Goal: Transaction & Acquisition: Purchase product/service

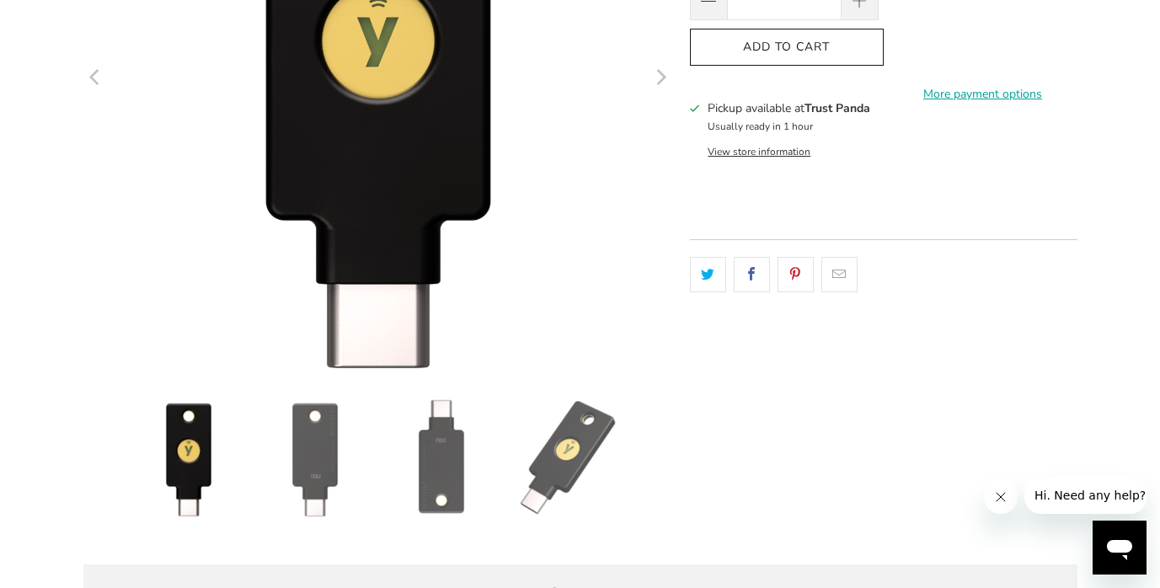
scroll to position [373, 0]
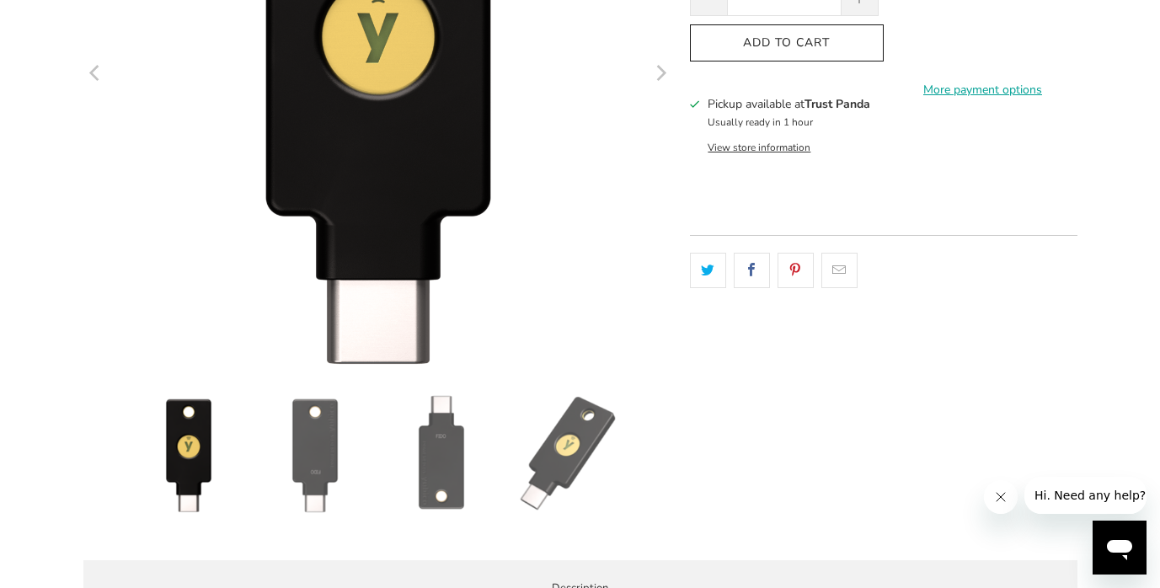
click at [314, 452] on img at bounding box center [315, 454] width 118 height 118
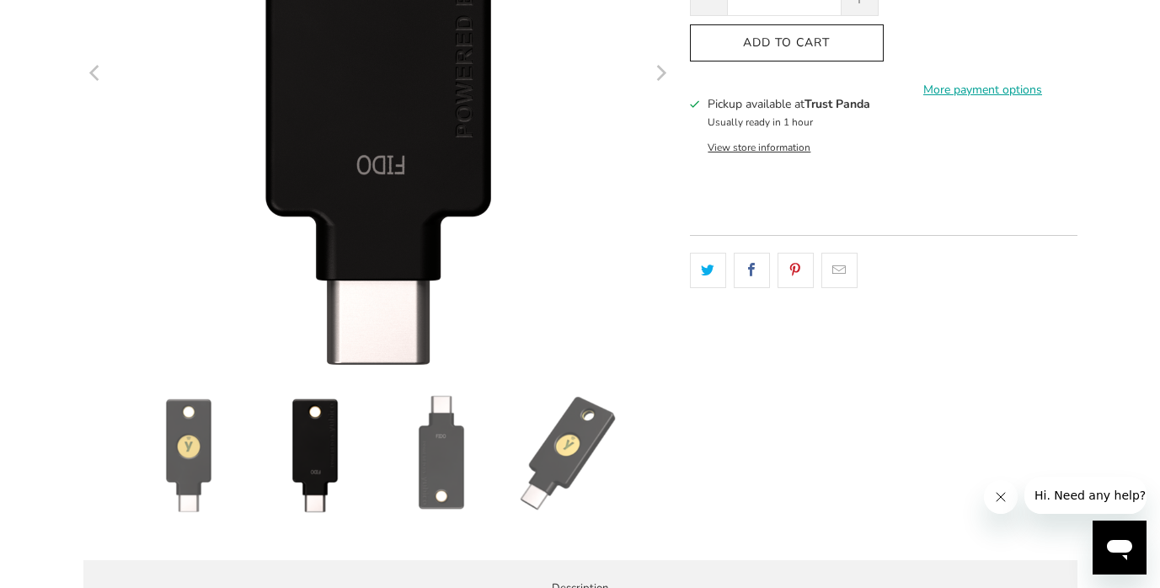
click at [454, 464] on img at bounding box center [441, 454] width 118 height 118
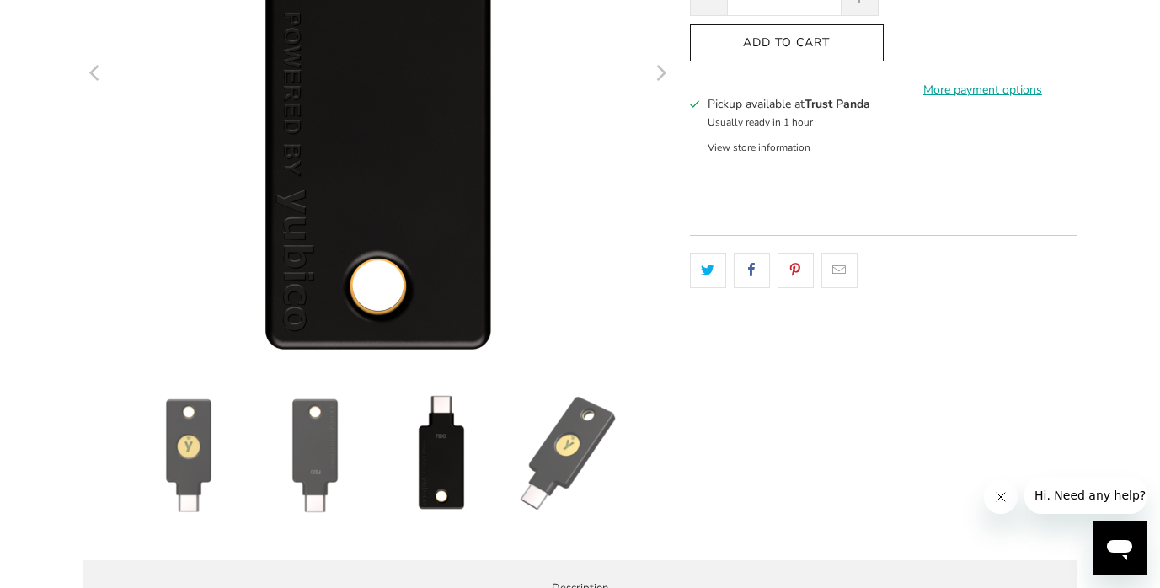
click at [552, 458] on img at bounding box center [568, 454] width 118 height 118
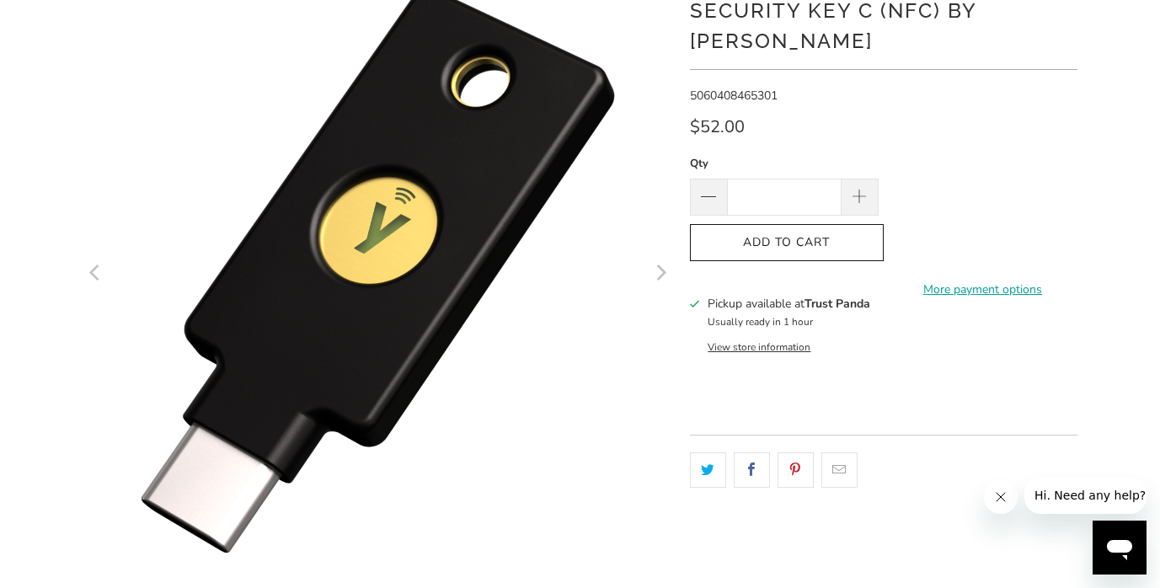
scroll to position [0, 0]
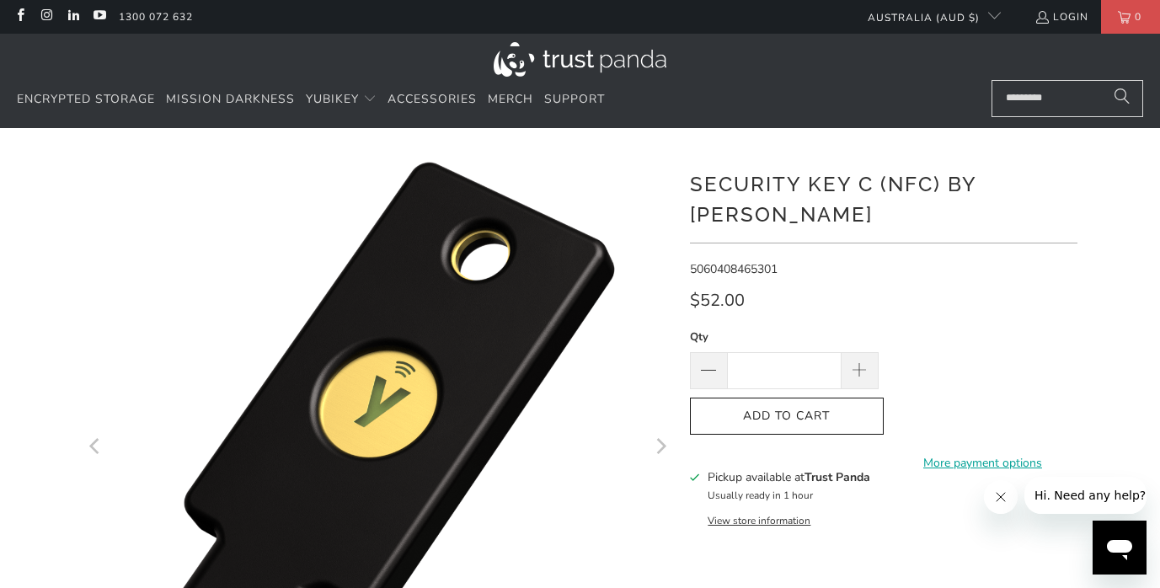
click at [1040, 188] on h1 "Security Key C (NFC) by [PERSON_NAME]" at bounding box center [883, 198] width 387 height 64
click at [880, 190] on h1 "Security Key C (NFC) by [PERSON_NAME]" at bounding box center [883, 198] width 387 height 64
drag, startPoint x: 870, startPoint y: 182, endPoint x: 691, endPoint y: 176, distance: 178.7
click at [691, 176] on h1 "Security Key C (NFC) by [PERSON_NAME]" at bounding box center [883, 198] width 387 height 64
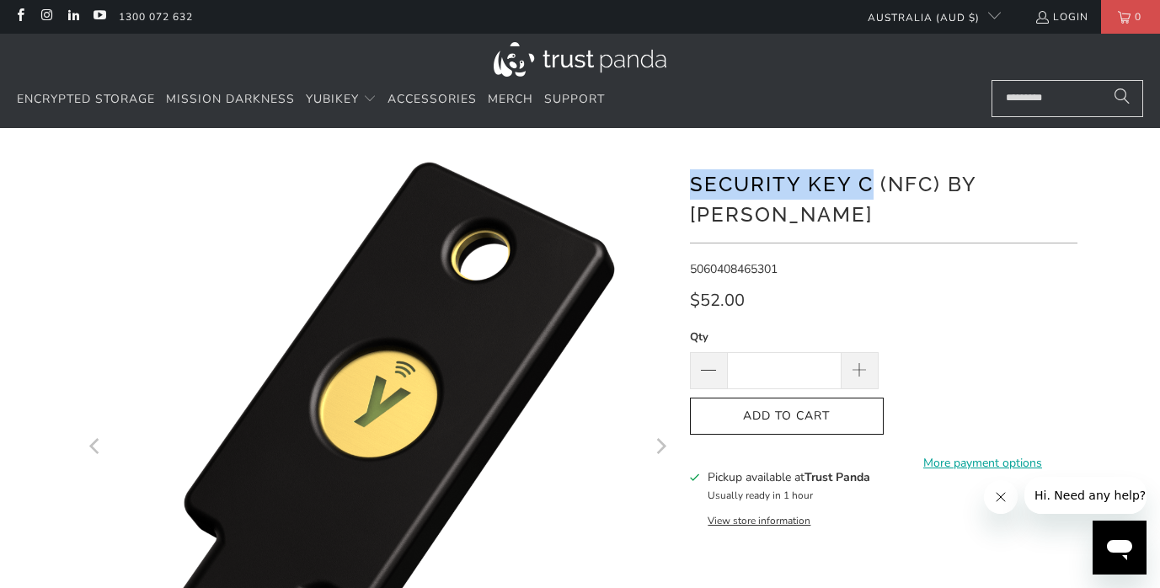
copy h1 "Security Key C"
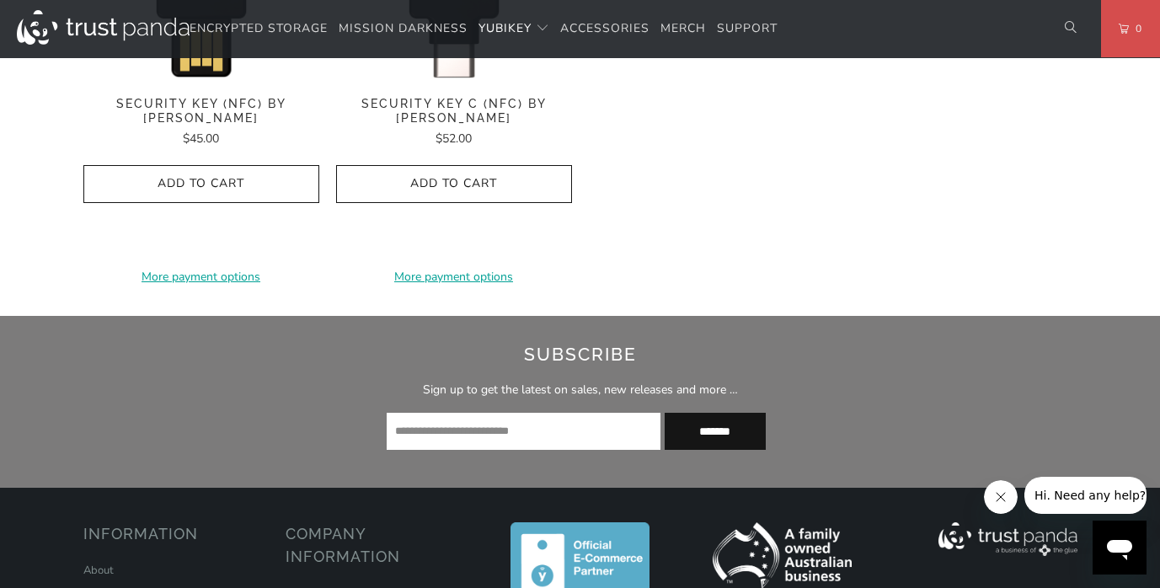
scroll to position [1973, 0]
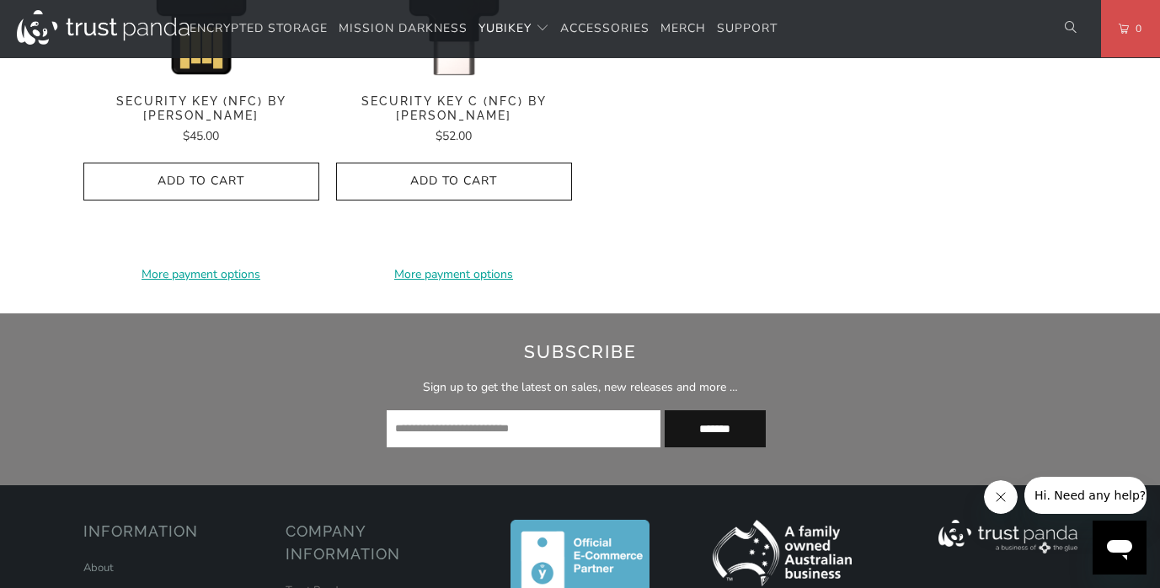
click at [998, 494] on icon "Close message from company" at bounding box center [1000, 497] width 8 height 8
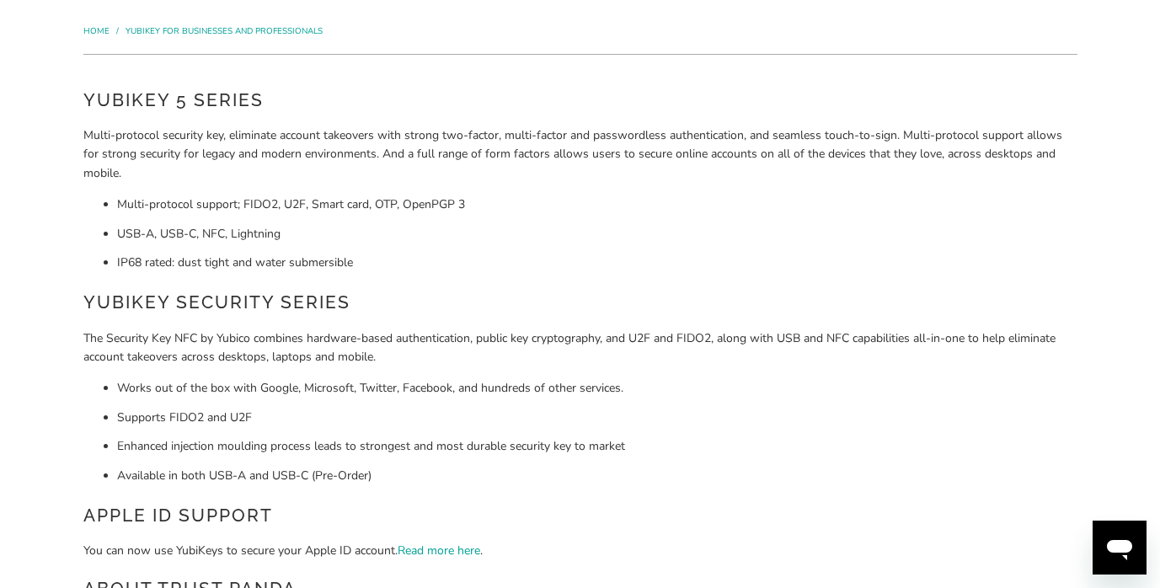
scroll to position [0, 0]
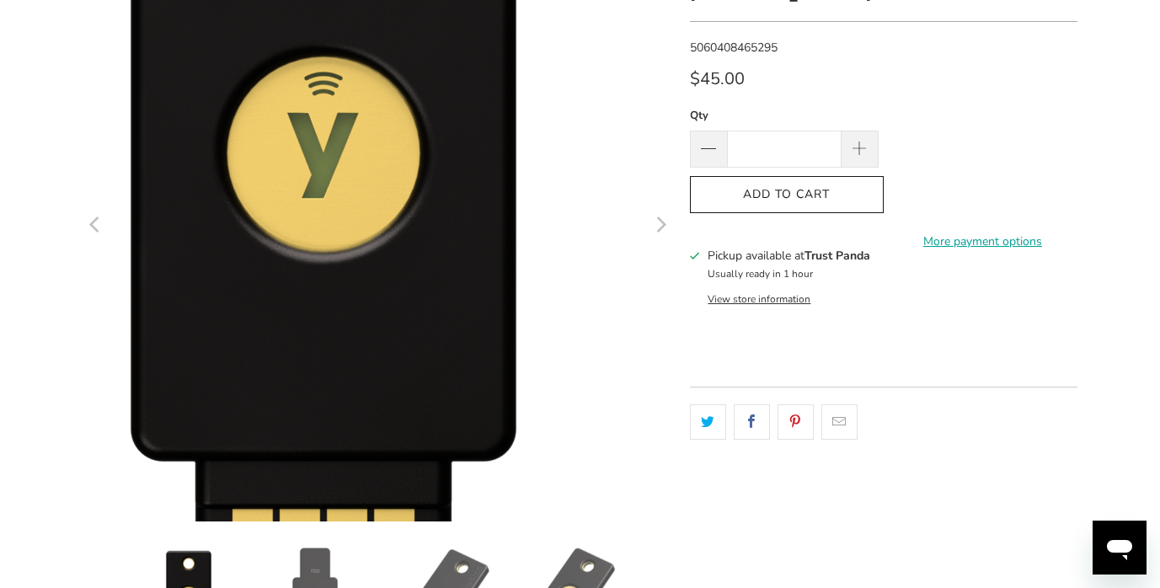
scroll to position [334, 0]
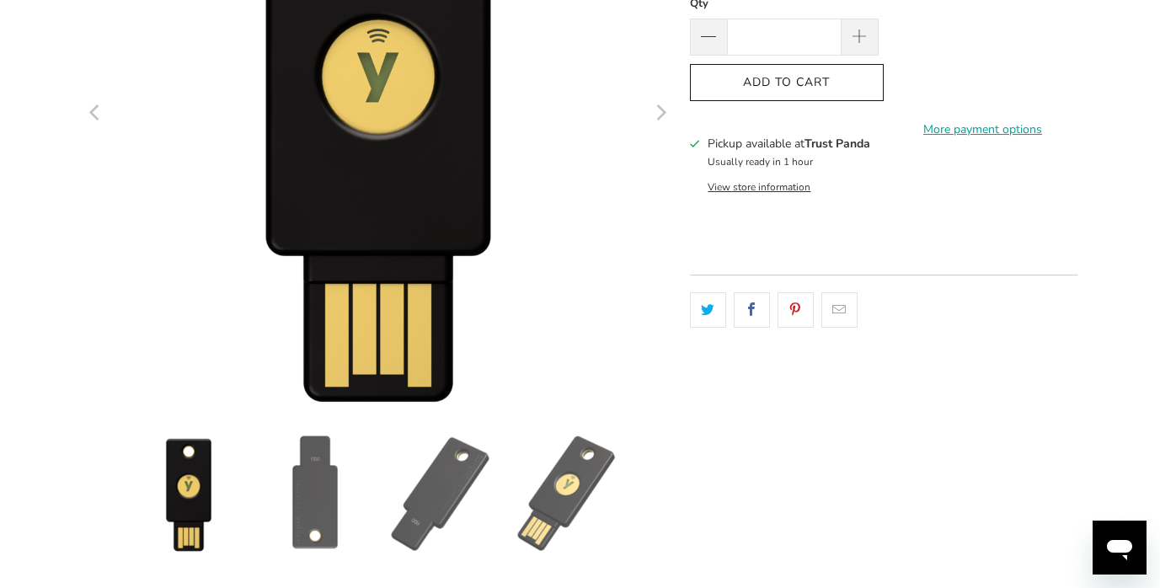
click at [663, 118] on icon "Next" at bounding box center [660, 114] width 16 height 354
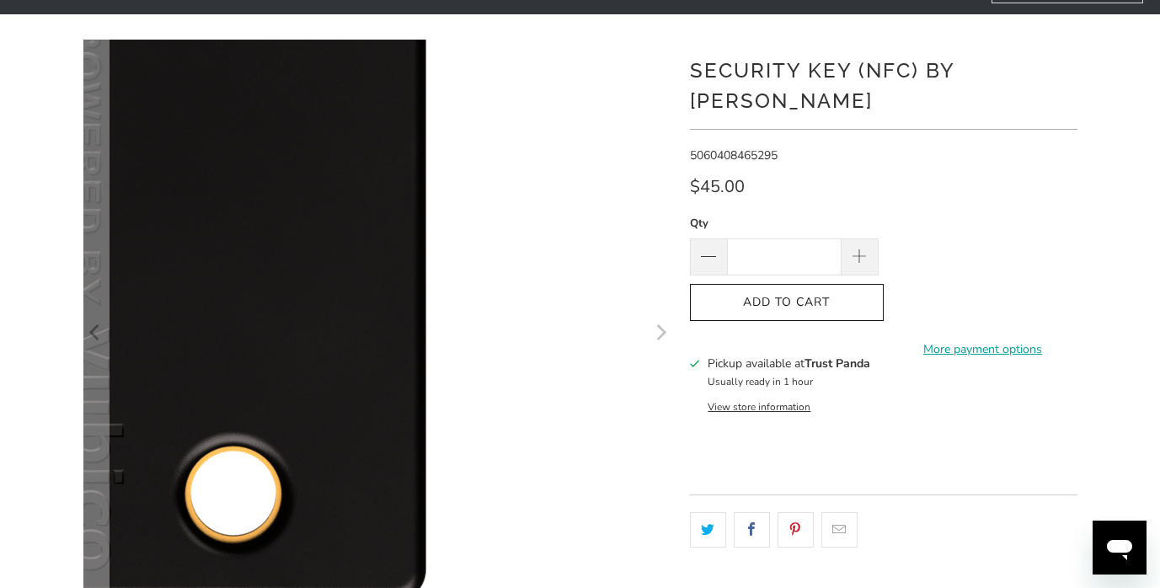
scroll to position [0, 0]
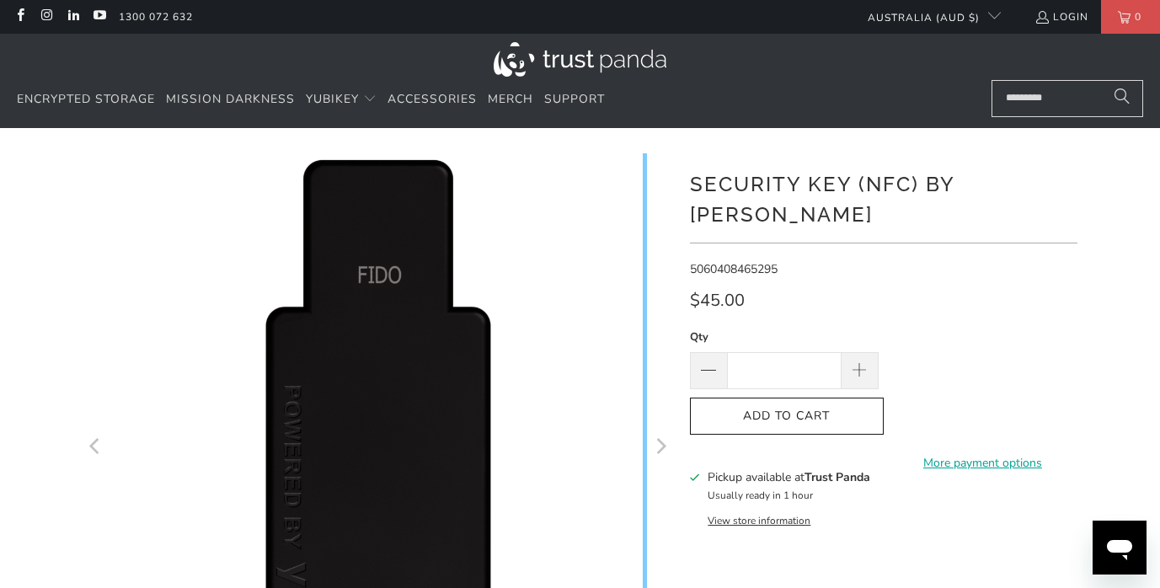
click at [654, 440] on icon "Next" at bounding box center [660, 447] width 16 height 354
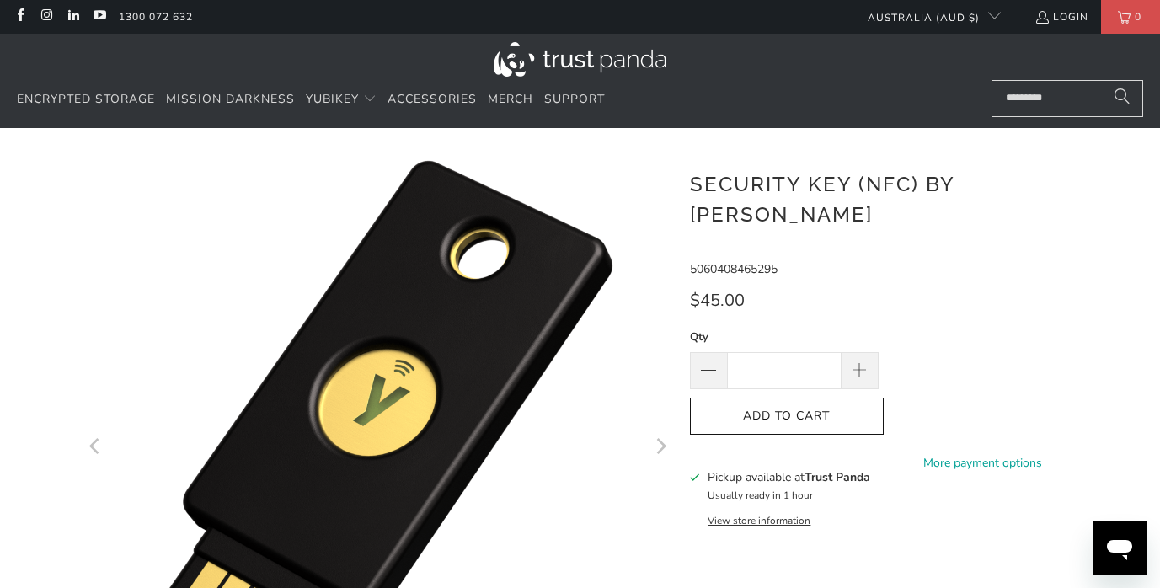
click at [663, 441] on icon "Next" at bounding box center [660, 447] width 16 height 354
